Goal: Go to known website: Access a specific website the user already knows

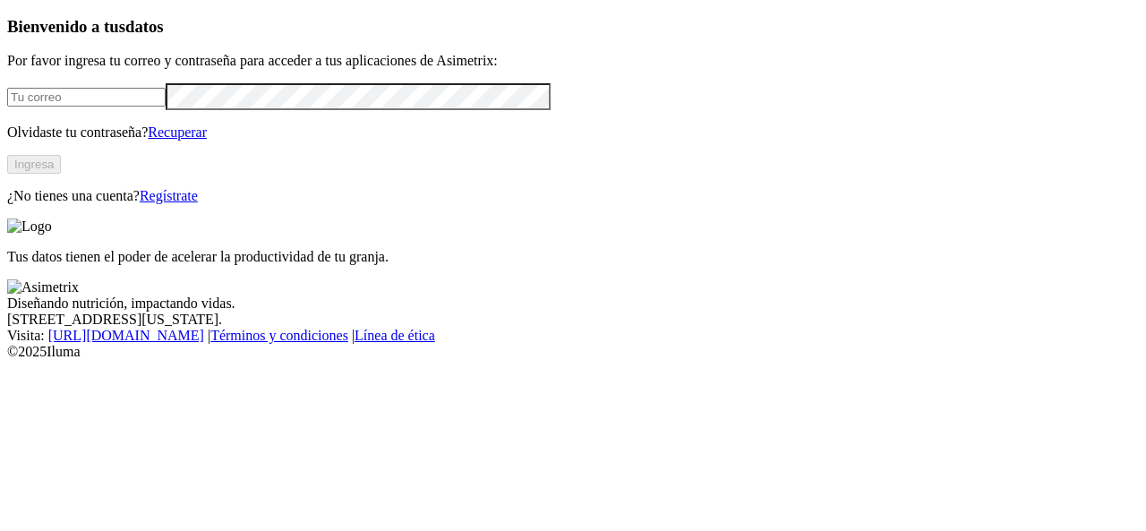
type input "[EMAIL_ADDRESS][PERSON_NAME][DOMAIN_NAME]"
click at [61, 174] on button "Ingresa" at bounding box center [34, 164] width 54 height 19
